Goal: Navigation & Orientation: Find specific page/section

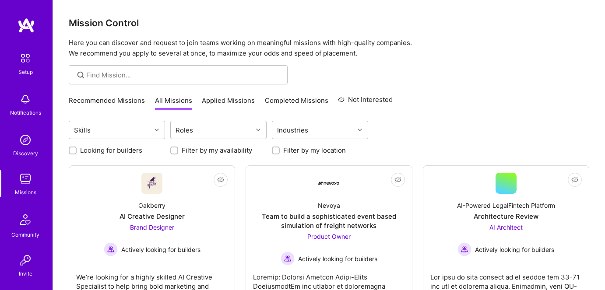
scroll to position [39, 0]
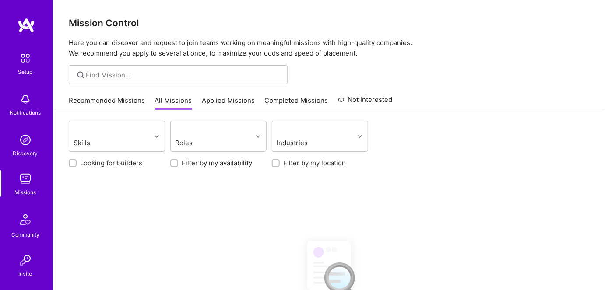
scroll to position [39, 0]
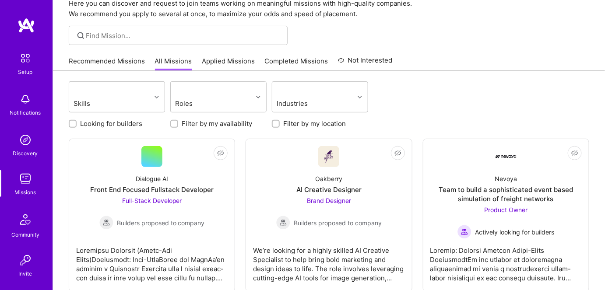
click at [218, 61] on link "Applied Missions" at bounding box center [228, 63] width 53 height 14
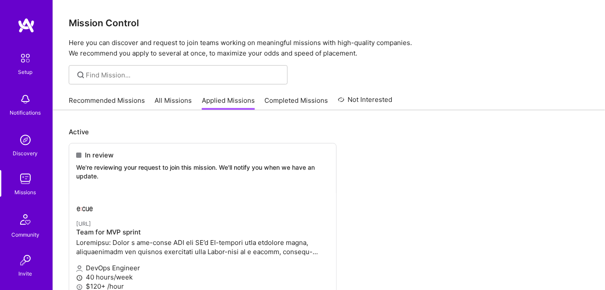
click at [171, 101] on link "All Missions" at bounding box center [173, 103] width 37 height 14
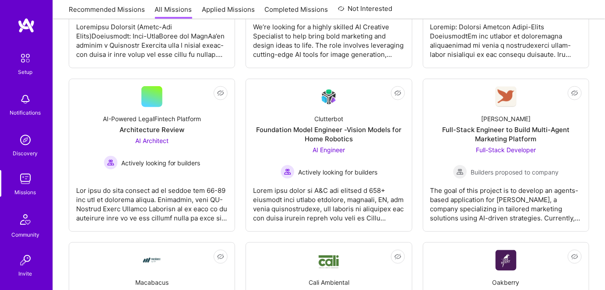
scroll to position [238, 0]
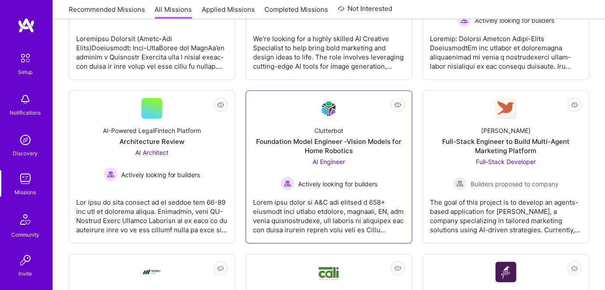
click at [319, 216] on div at bounding box center [328, 213] width 151 height 44
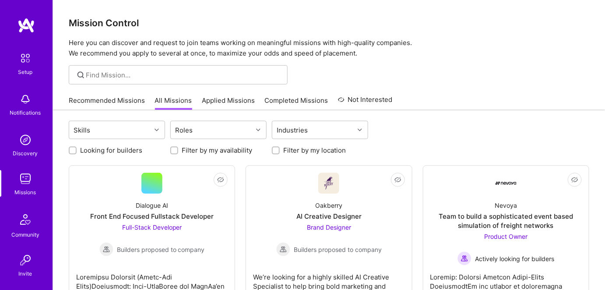
click at [478, 35] on div "Mission Control Here you can discover and request to join teams working on mean…" at bounding box center [329, 29] width 552 height 59
